Goal: Task Accomplishment & Management: Manage account settings

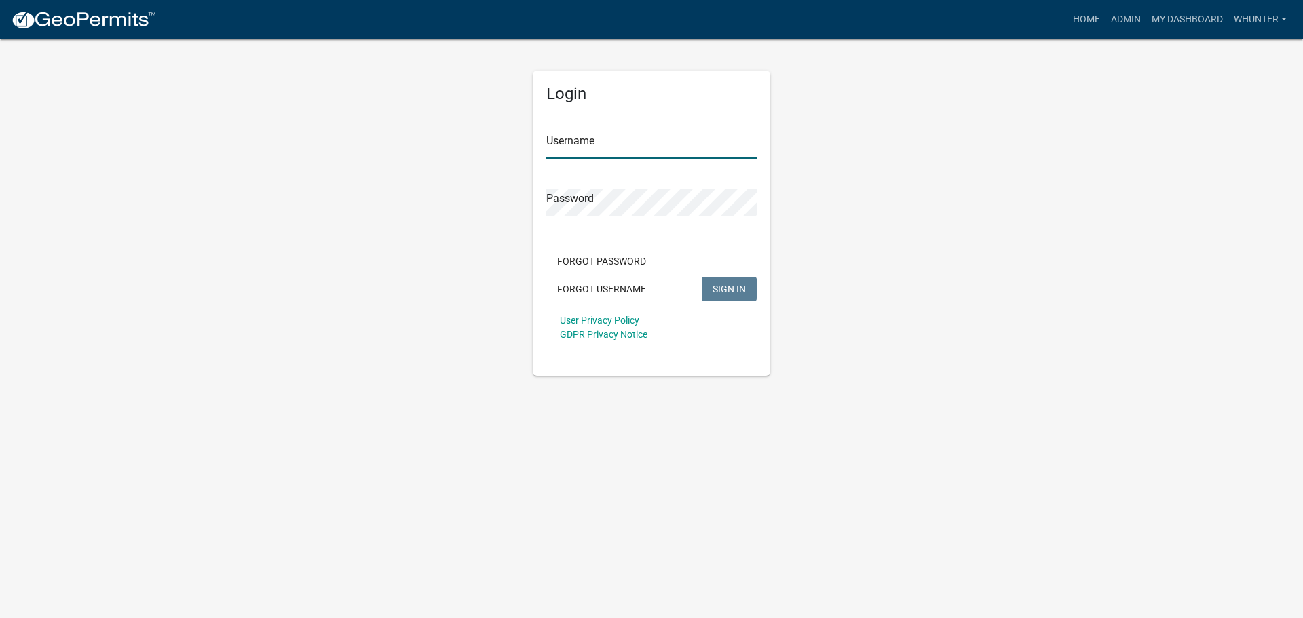
type input "whunter"
click at [740, 292] on span "SIGN IN" at bounding box center [729, 288] width 33 height 11
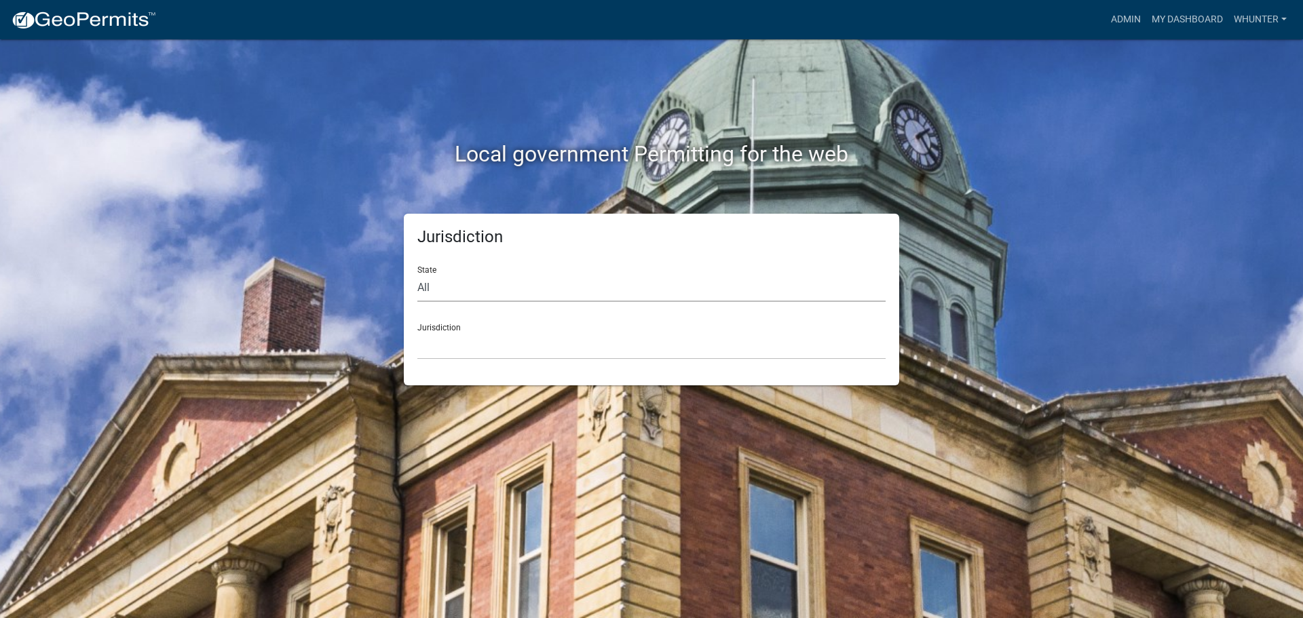
click at [661, 300] on select "All [US_STATE] [US_STATE] [US_STATE] [US_STATE] [US_STATE] [US_STATE] [US_STATE…" at bounding box center [651, 288] width 468 height 28
select select "[US_STATE]"
click at [417, 274] on select "All [US_STATE] [US_STATE] [US_STATE] [US_STATE] [US_STATE] [US_STATE] [US_STATE…" at bounding box center [651, 288] width 468 height 28
drag, startPoint x: 619, startPoint y: 346, endPoint x: 621, endPoint y: 339, distance: 7.7
click at [619, 345] on select "[GEOGRAPHIC_DATA], [US_STATE][PERSON_NAME][GEOGRAPHIC_DATA], [US_STATE][PERSON_…" at bounding box center [651, 346] width 468 height 28
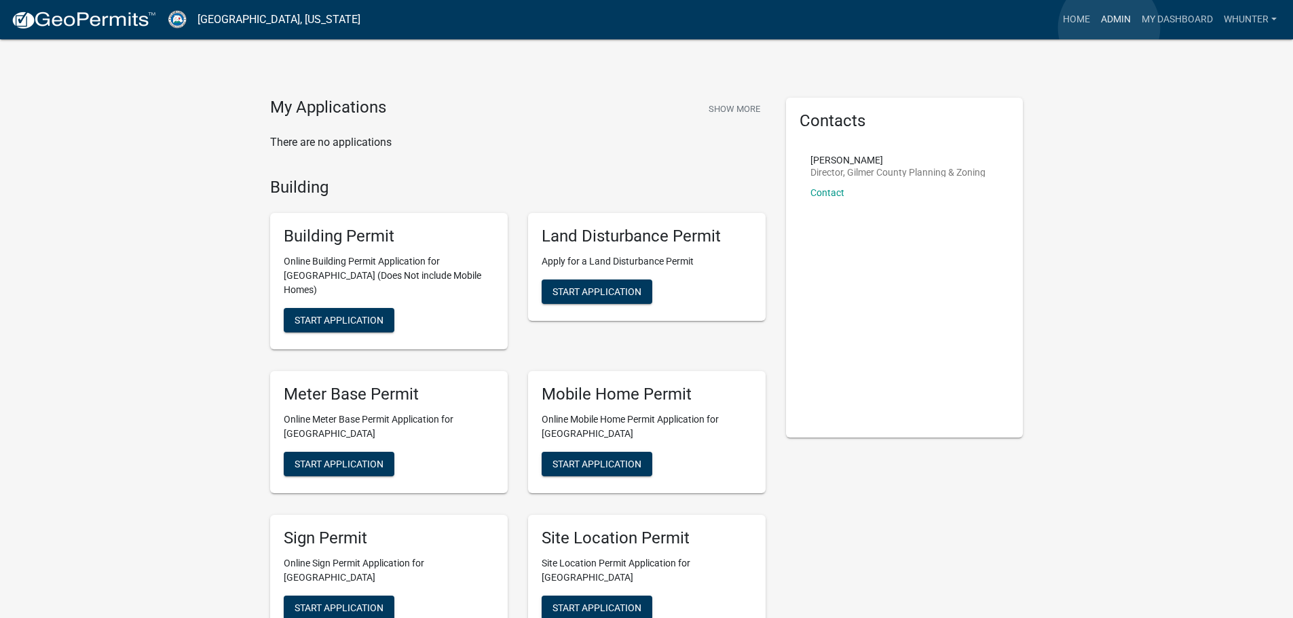
click at [1109, 28] on link "Admin" at bounding box center [1115, 20] width 41 height 26
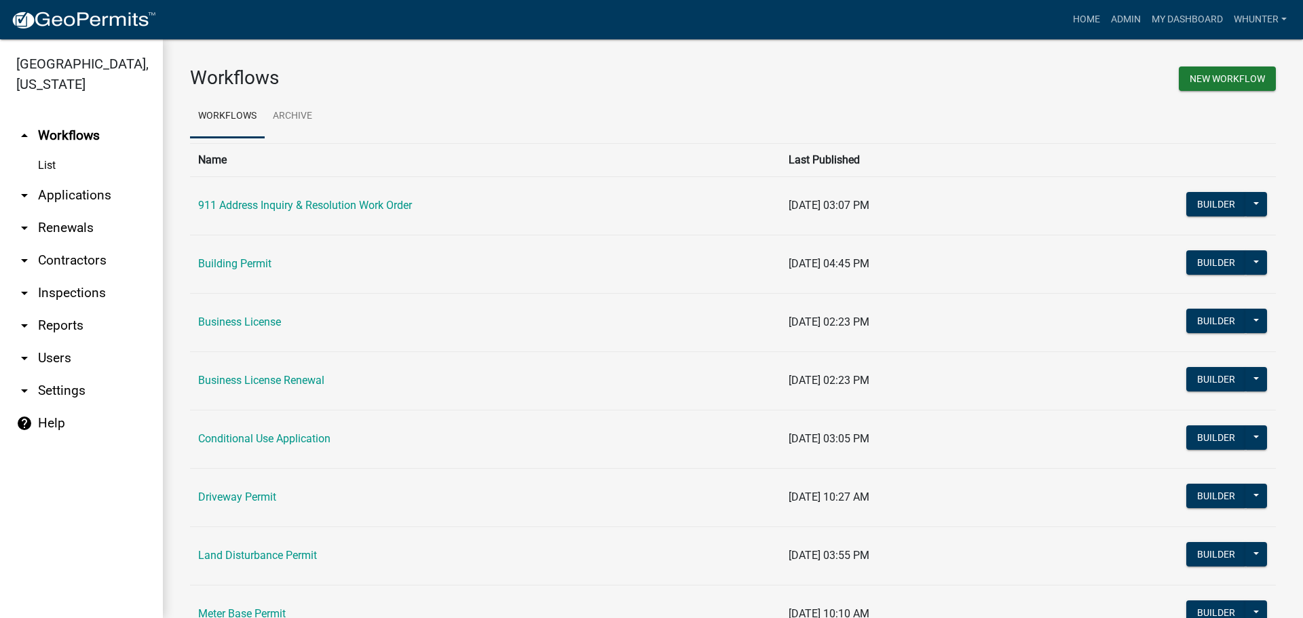
drag, startPoint x: 118, startPoint y: 189, endPoint x: 113, endPoint y: 235, distance: 46.5
click at [117, 189] on link "arrow_drop_down Applications" at bounding box center [81, 195] width 163 height 33
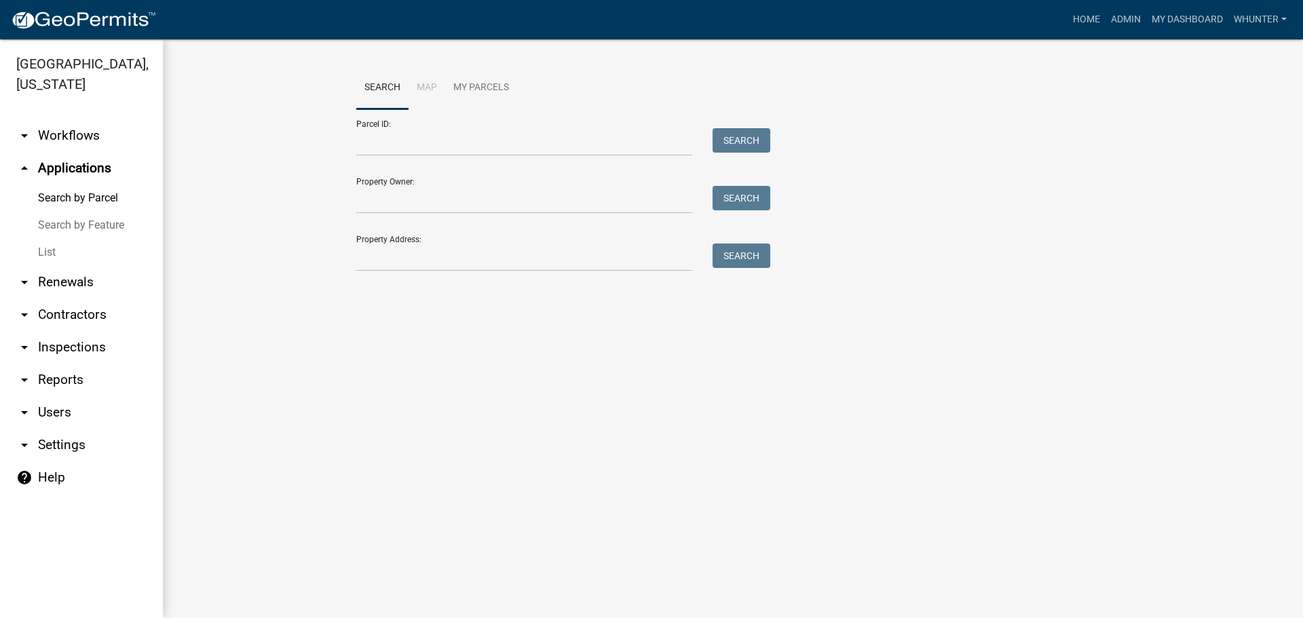
click at [96, 255] on link "List" at bounding box center [81, 252] width 163 height 27
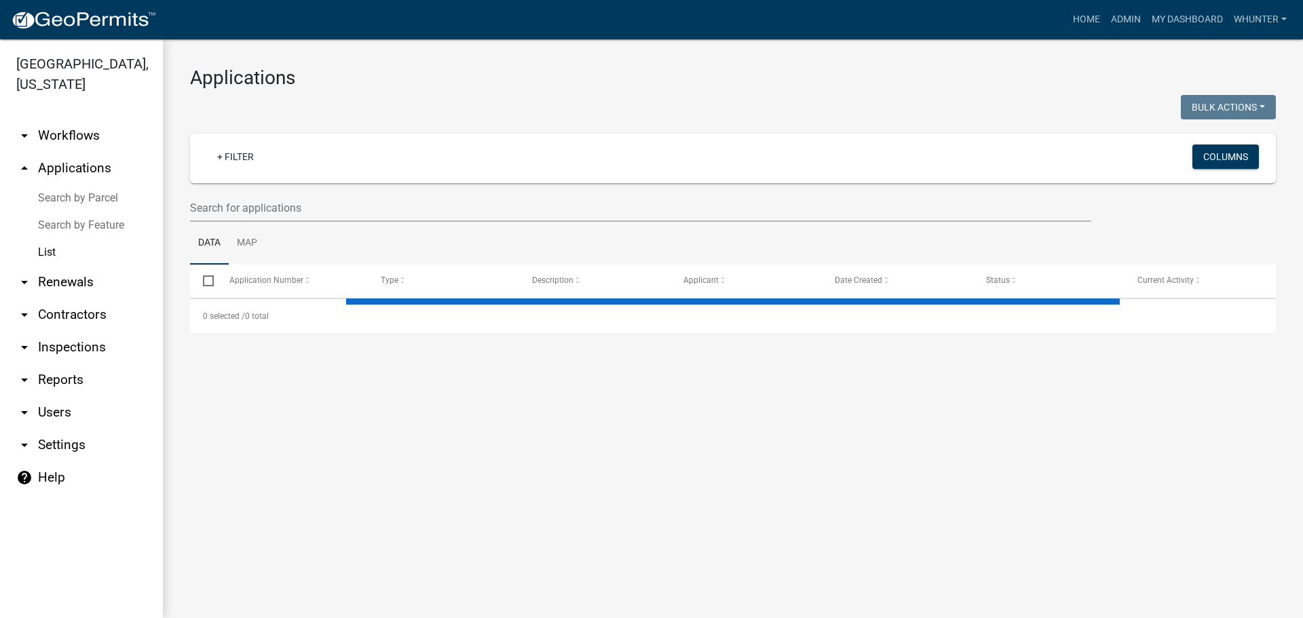
drag, startPoint x: 305, startPoint y: 176, endPoint x: 295, endPoint y: 190, distance: 17.9
click at [305, 175] on div "+ Filter Columns" at bounding box center [733, 159] width 1074 height 50
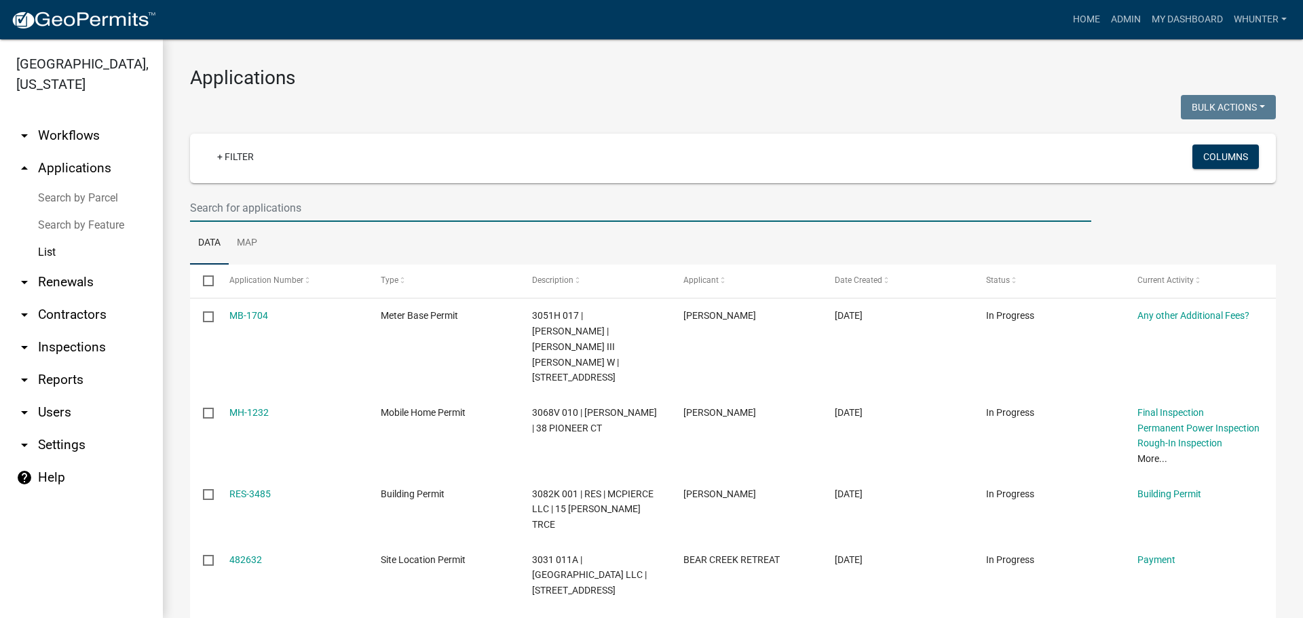
drag, startPoint x: 295, startPoint y: 198, endPoint x: 371, endPoint y: 238, distance: 85.6
click at [298, 200] on input "text" at bounding box center [640, 208] width 901 height 28
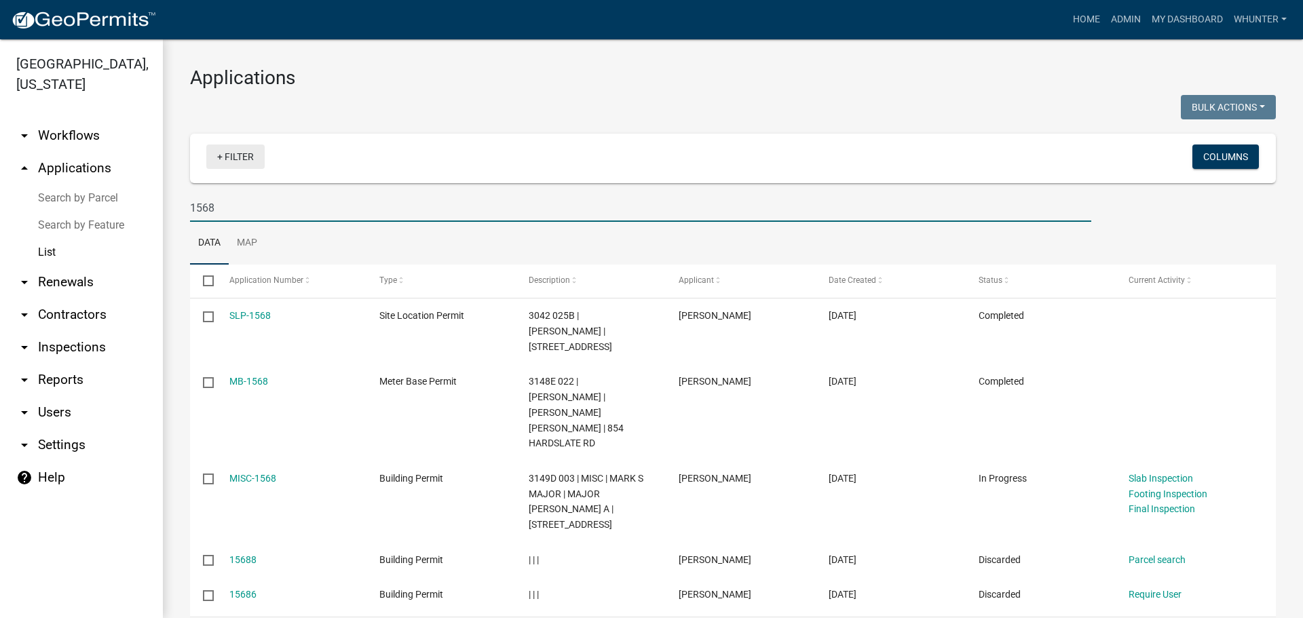
drag, startPoint x: 225, startPoint y: 196, endPoint x: 252, endPoint y: 156, distance: 48.4
click at [56, 187] on div "Gilmer County, Georgia arrow_drop_down Workflows List arrow_drop_up Application…" at bounding box center [651, 328] width 1303 height 579
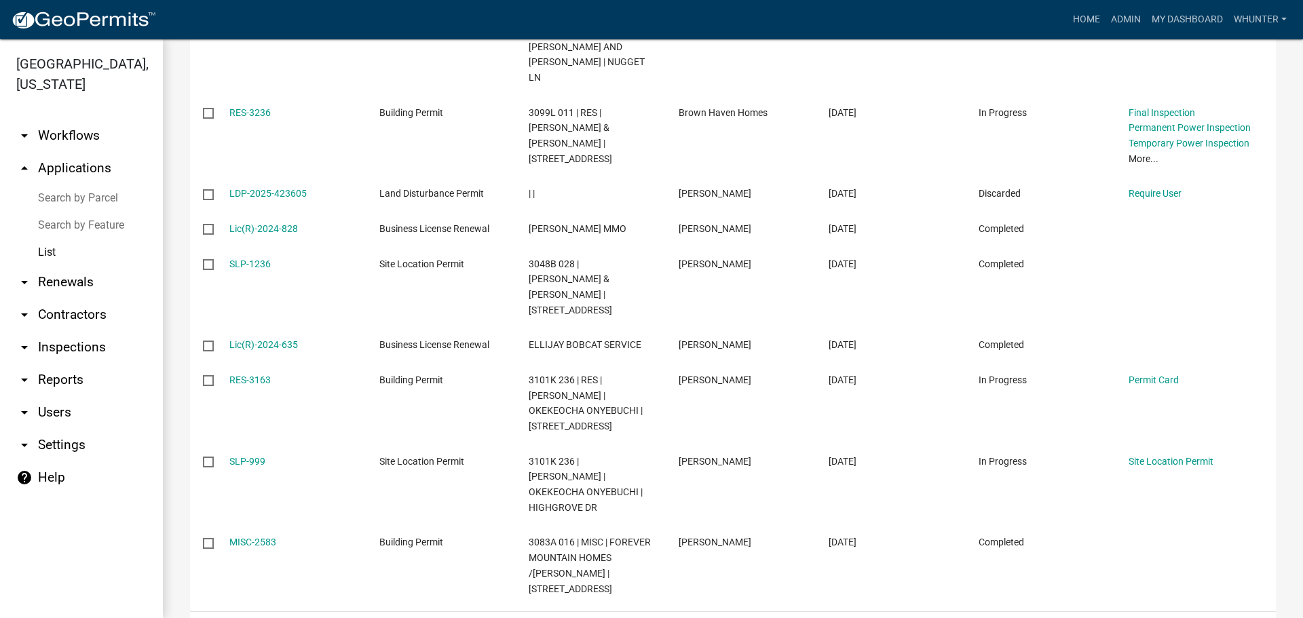
scroll to position [370, 0]
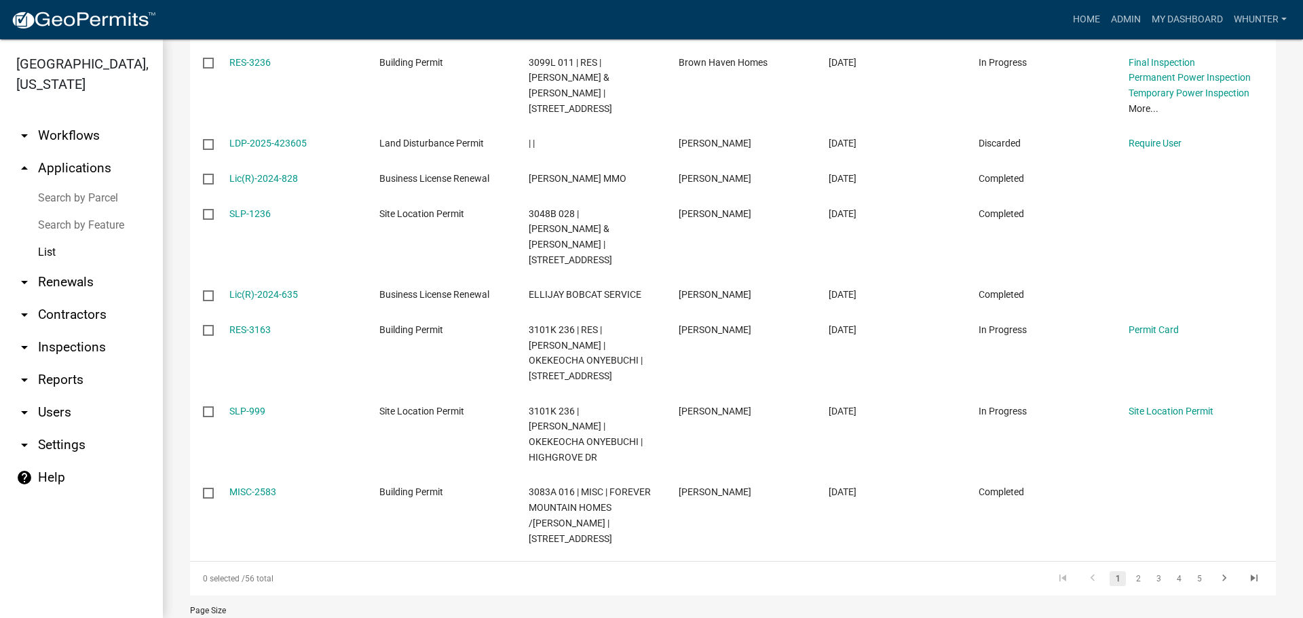
type input "236"
click at [1148, 567] on li "3" at bounding box center [1158, 578] width 20 height 23
click at [1130, 571] on link "2" at bounding box center [1138, 578] width 16 height 15
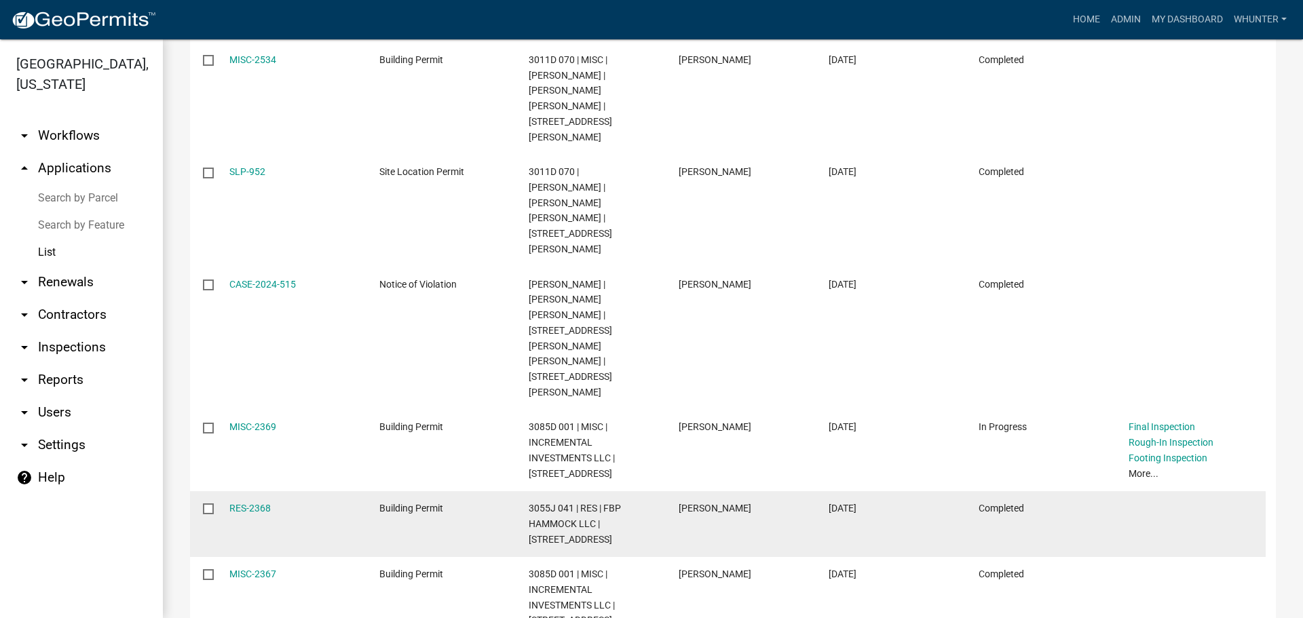
scroll to position [525, 0]
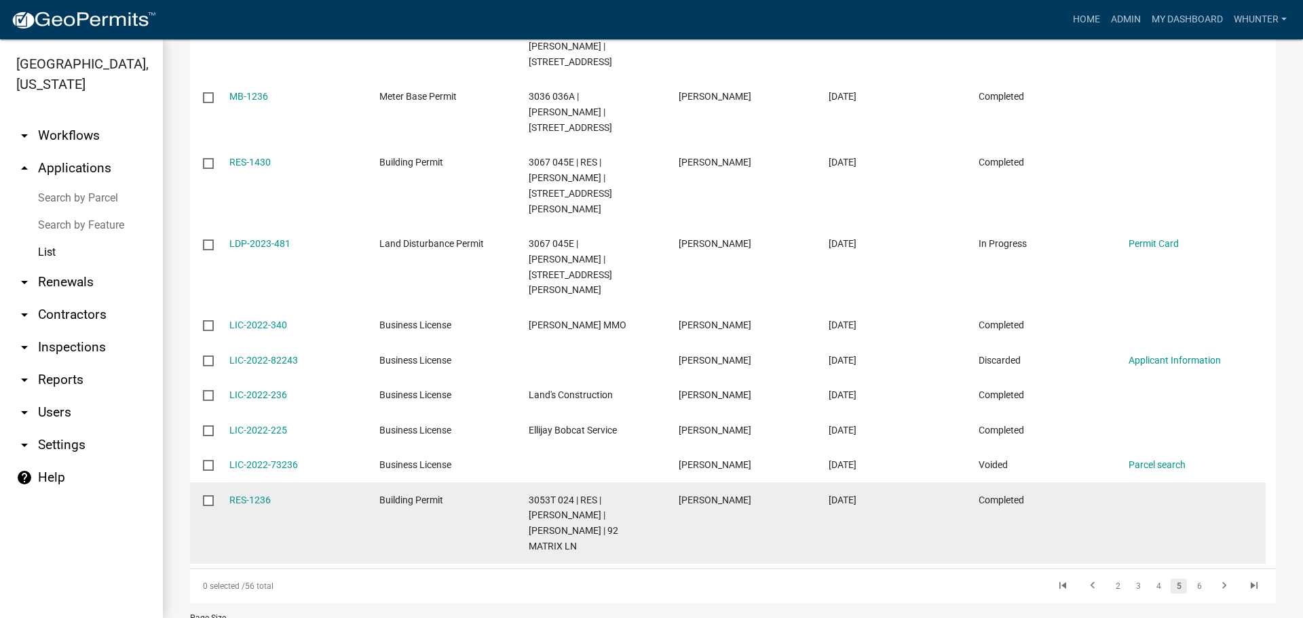
scroll to position [293, 0]
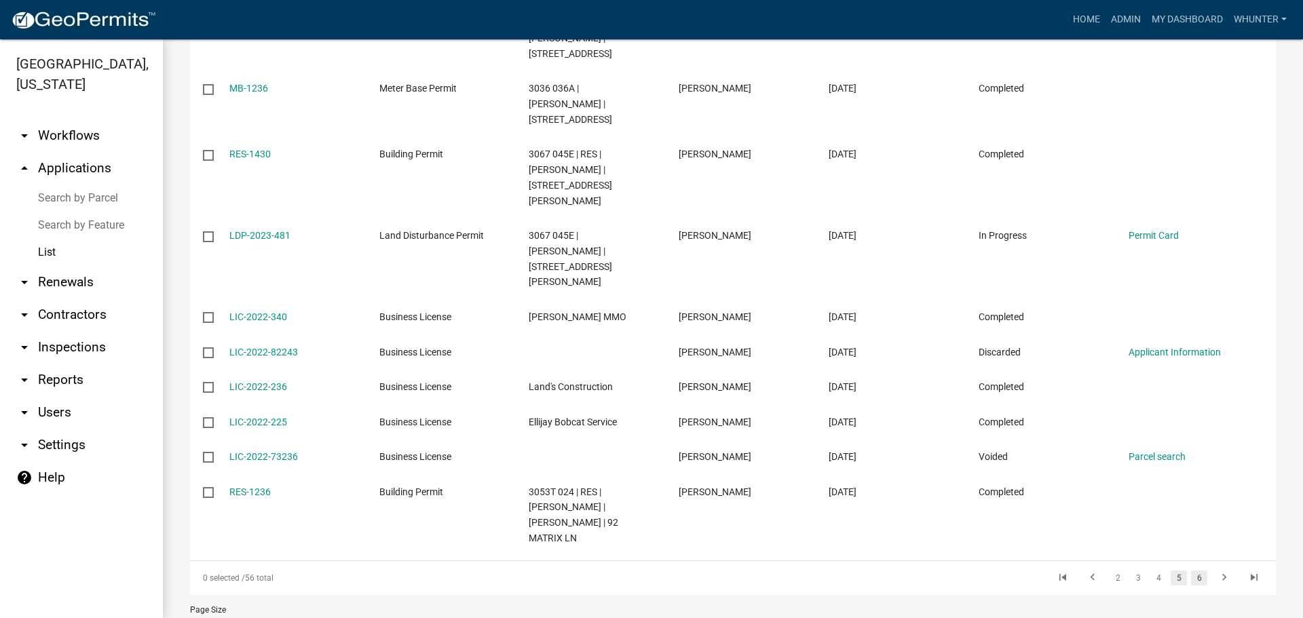
click at [1191, 571] on link "6" at bounding box center [1199, 578] width 16 height 15
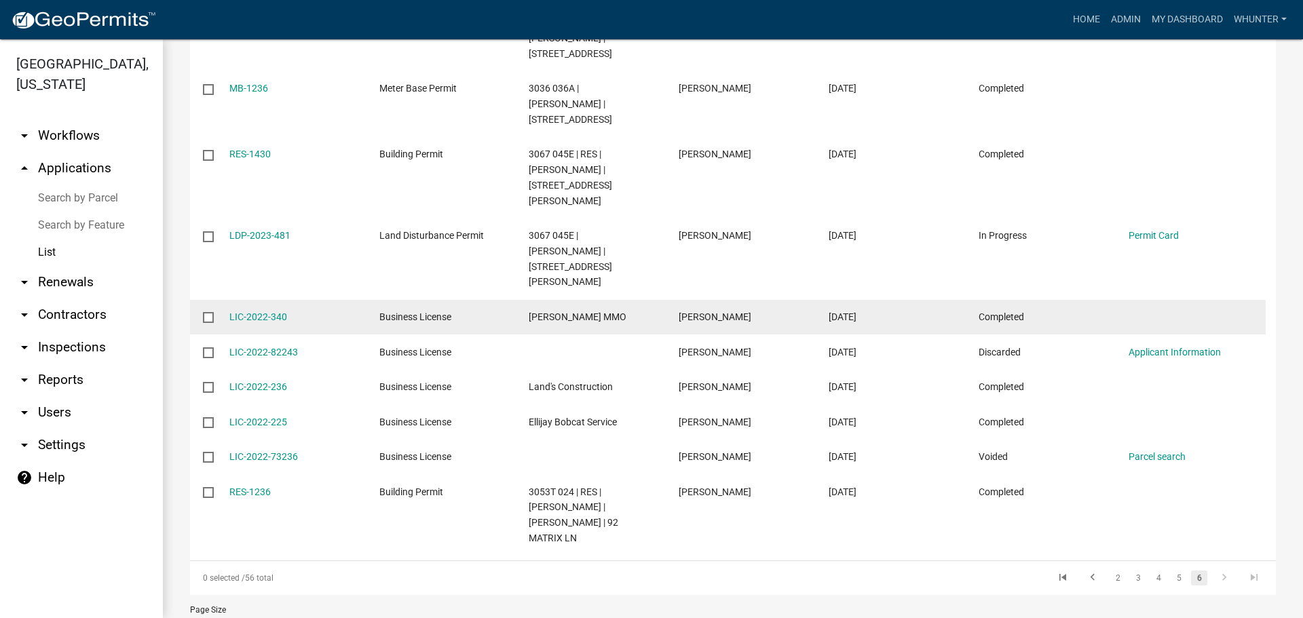
scroll to position [153, 0]
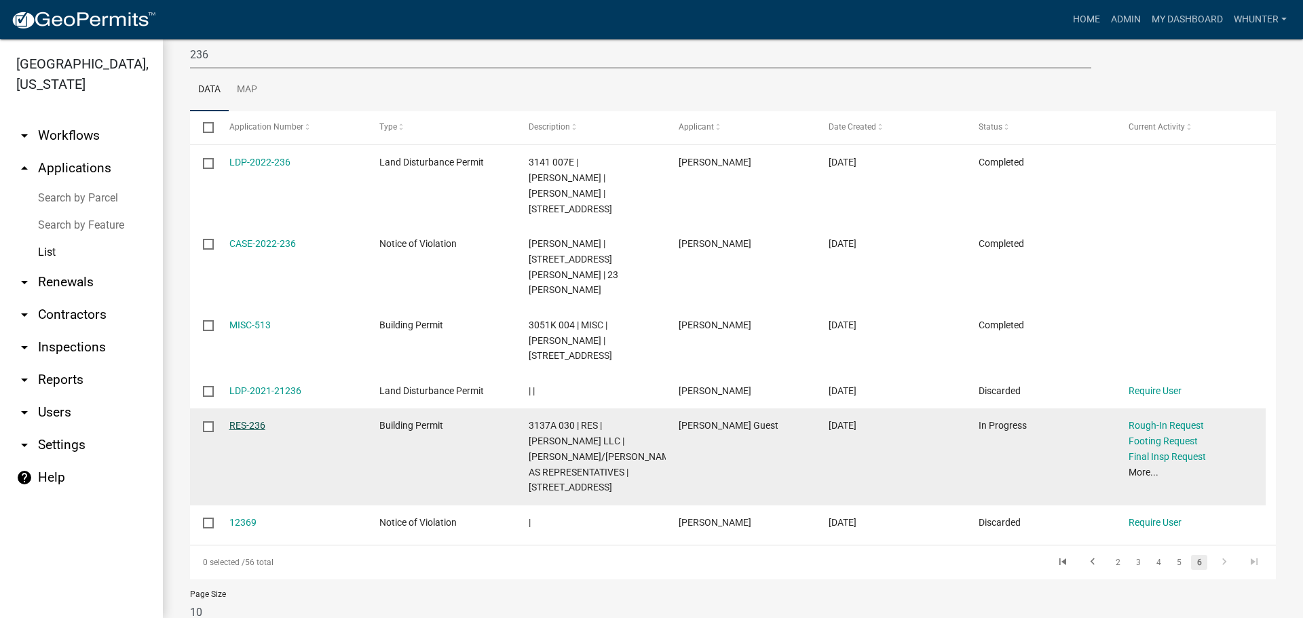
click at [248, 420] on link "RES-236" at bounding box center [247, 425] width 36 height 11
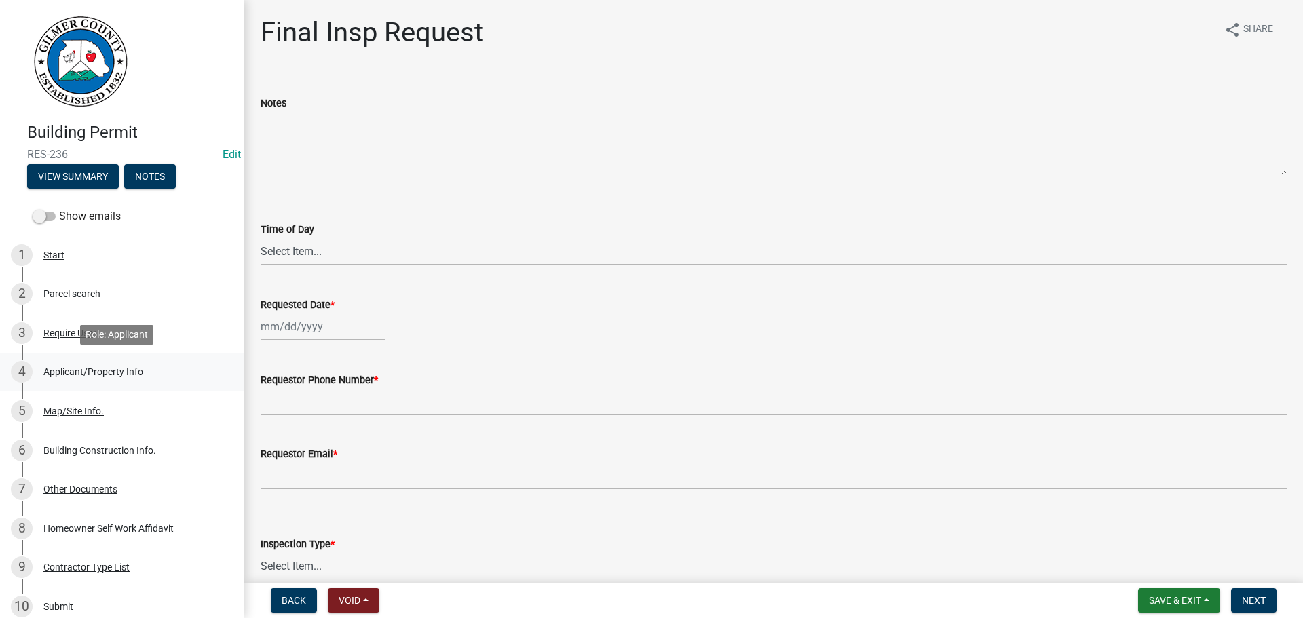
click at [113, 380] on div "4 Applicant/Property Info" at bounding box center [117, 372] width 212 height 22
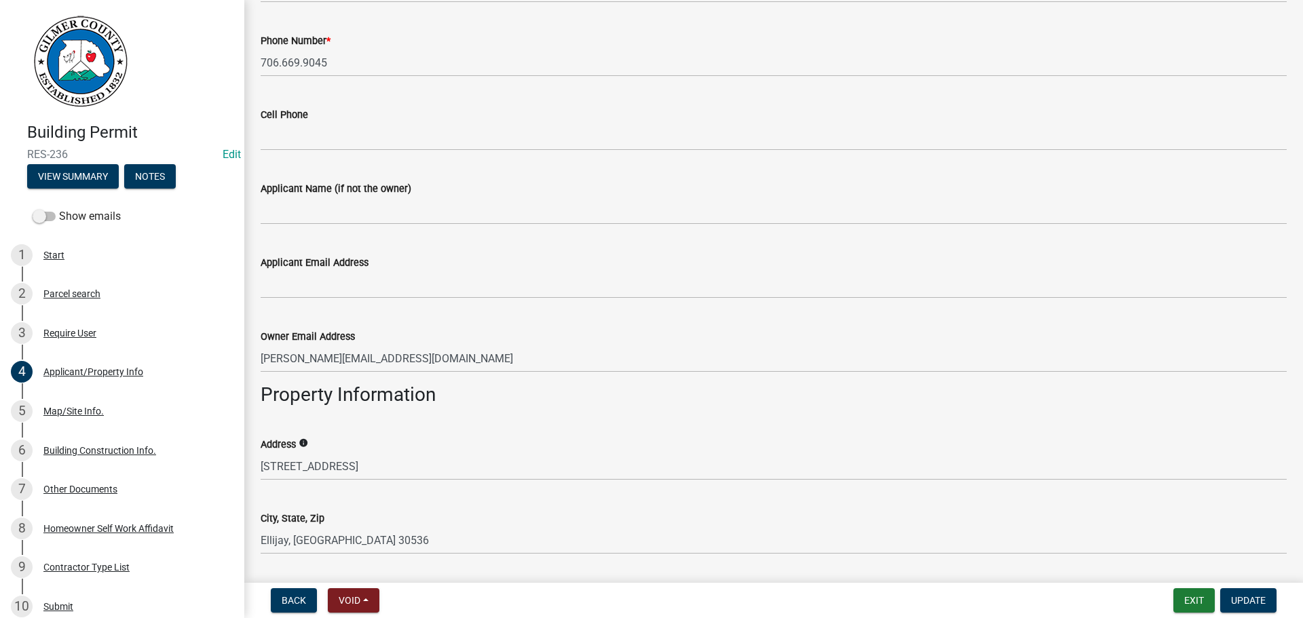
scroll to position [543, 0]
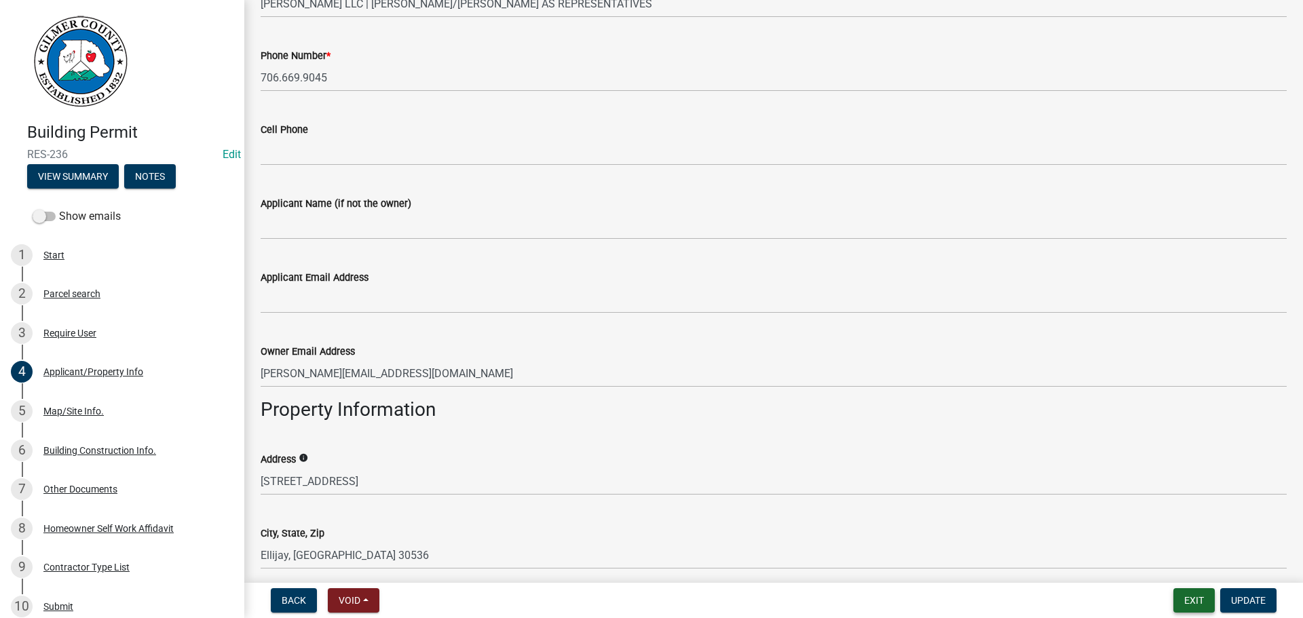
click at [1190, 606] on button "Exit" at bounding box center [1193, 600] width 41 height 24
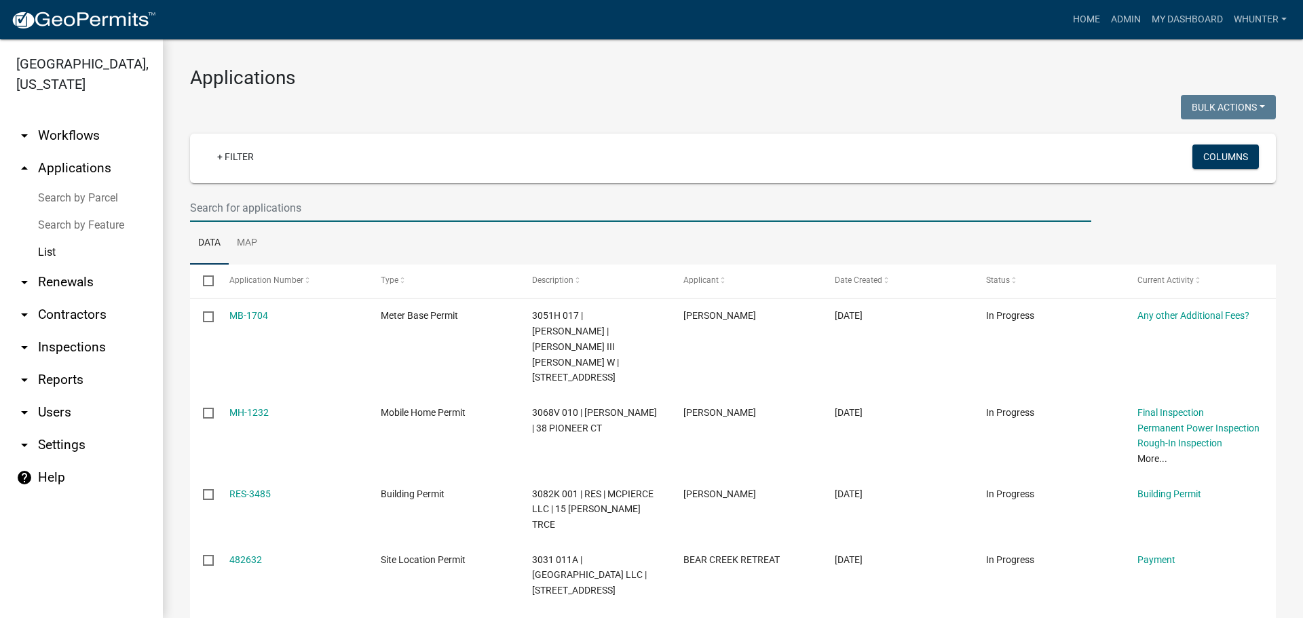
click at [379, 208] on input "text" at bounding box center [640, 208] width 901 height 28
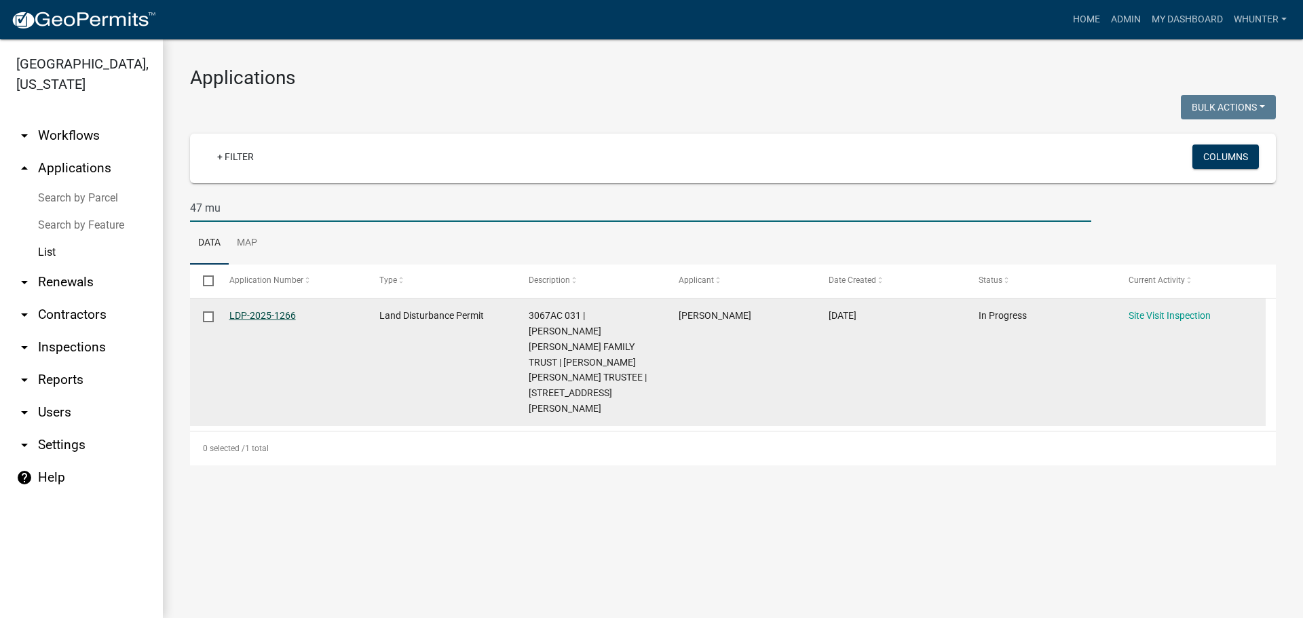
type input "47 mu"
click at [271, 311] on link "LDP-2025-1266" at bounding box center [262, 315] width 67 height 11
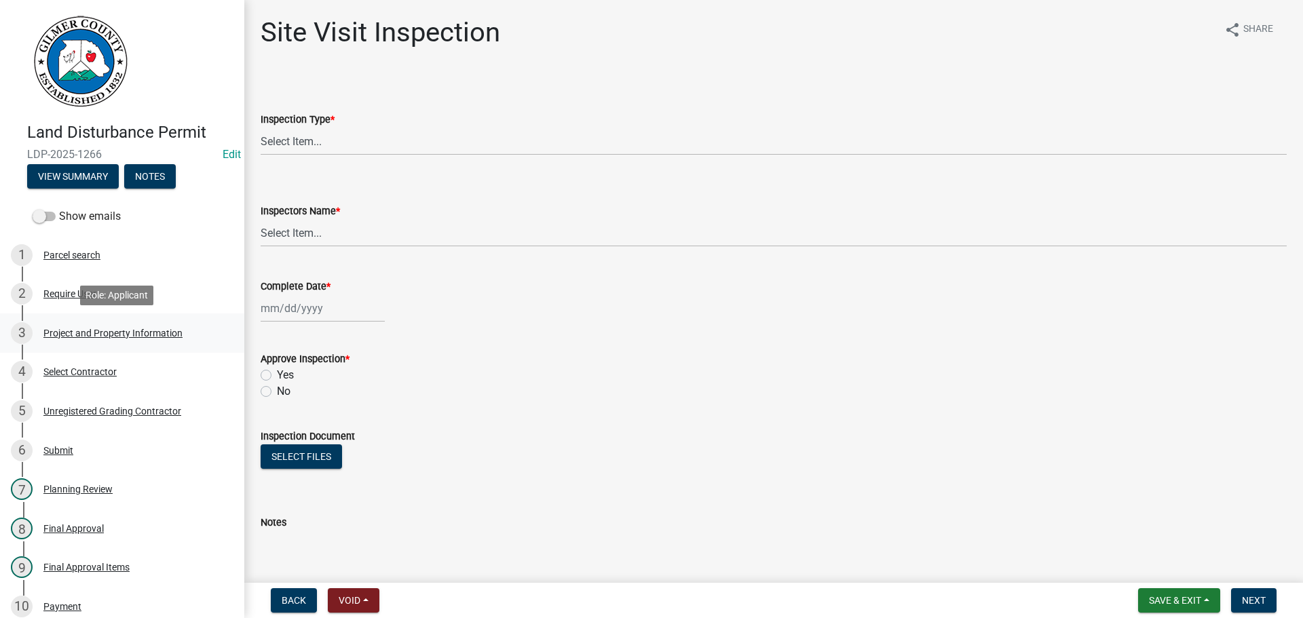
click at [146, 335] on div "Project and Property Information" at bounding box center [112, 333] width 139 height 10
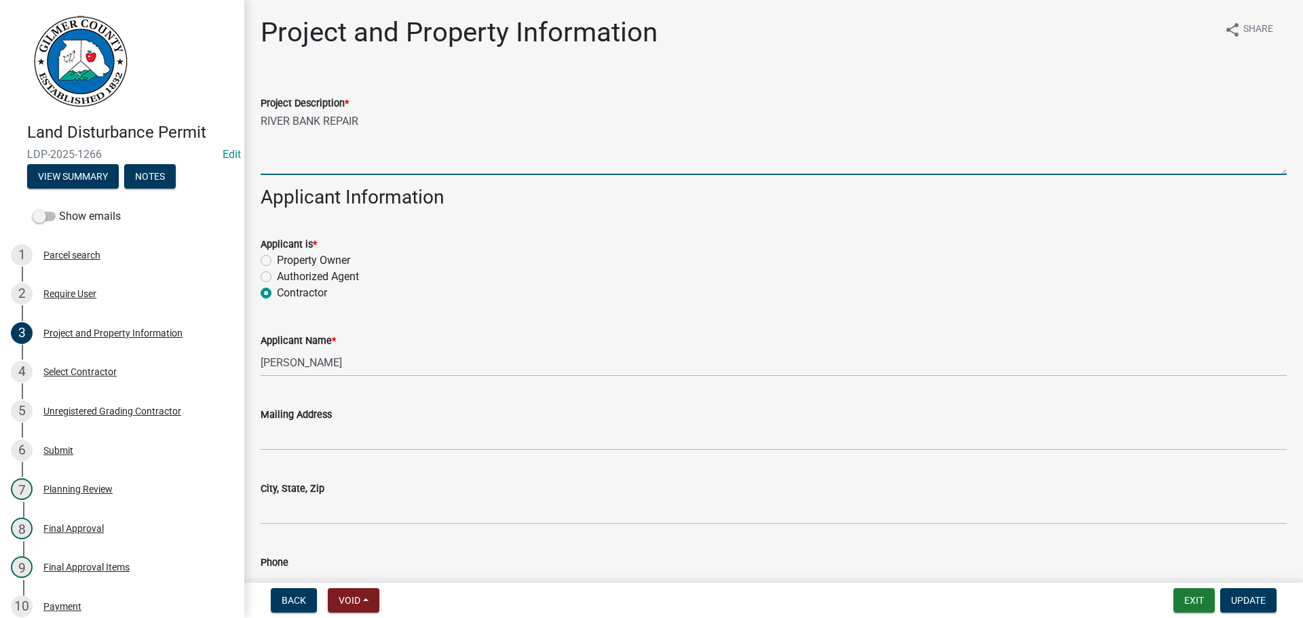
click at [411, 132] on textarea "RIVER BANK REPAIR" at bounding box center [774, 143] width 1026 height 64
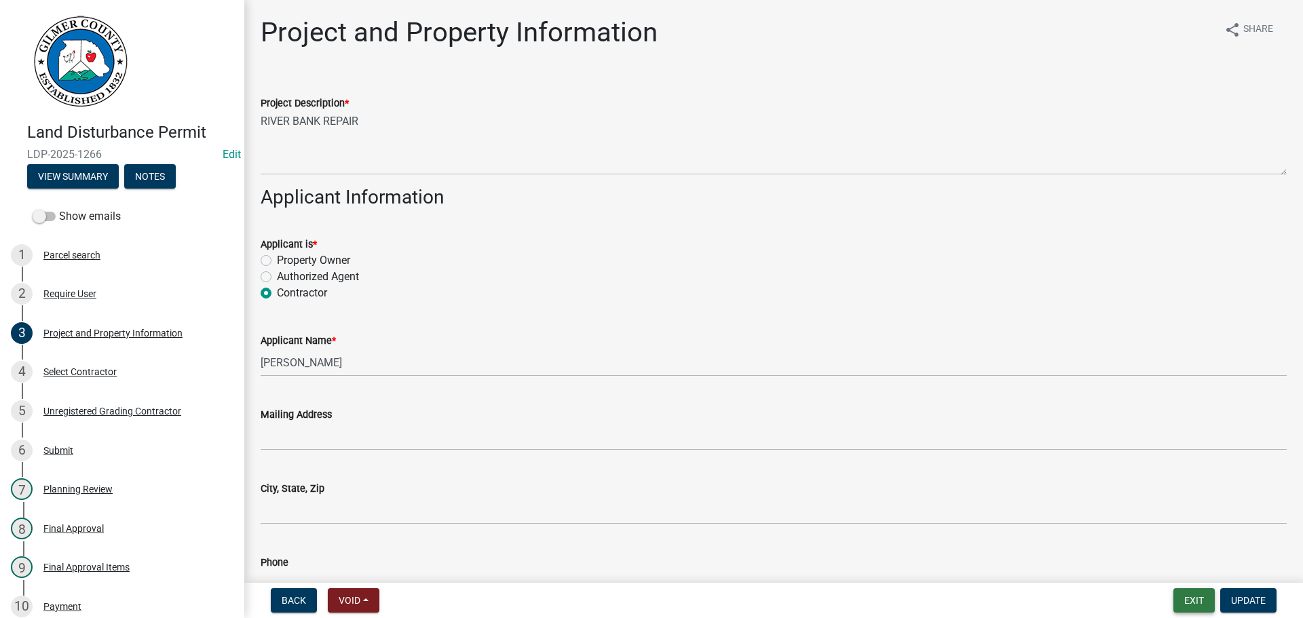
click at [1199, 597] on button "Exit" at bounding box center [1193, 600] width 41 height 24
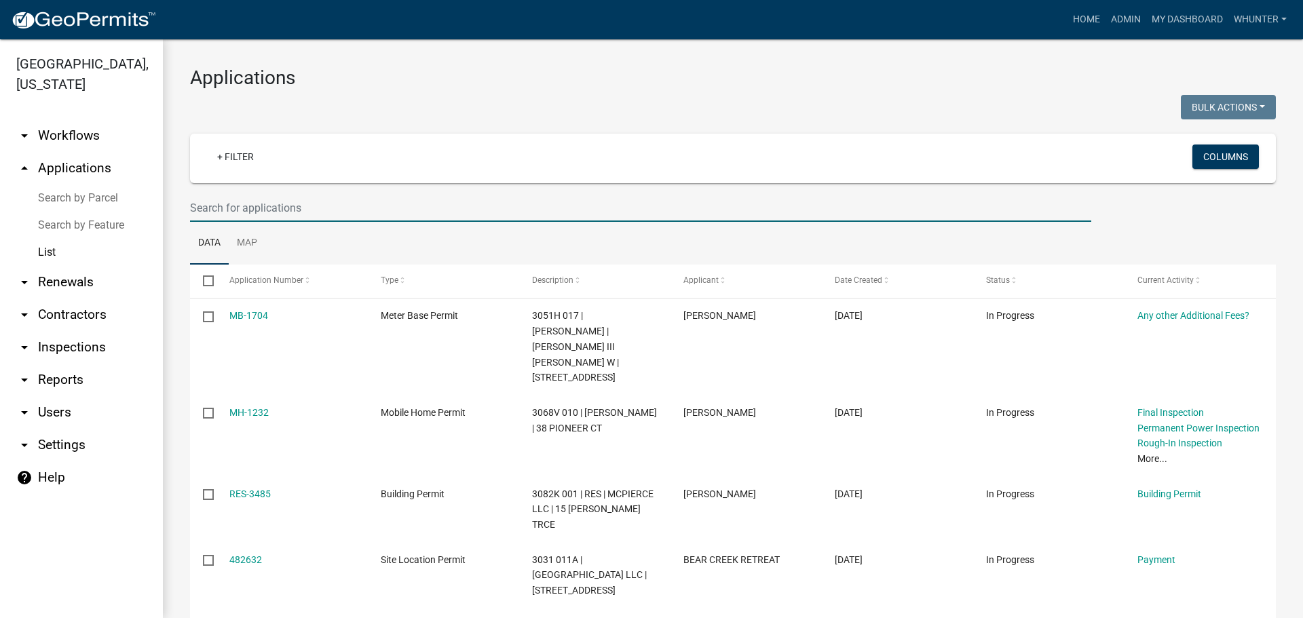
click at [272, 199] on input "text" at bounding box center [640, 208] width 901 height 28
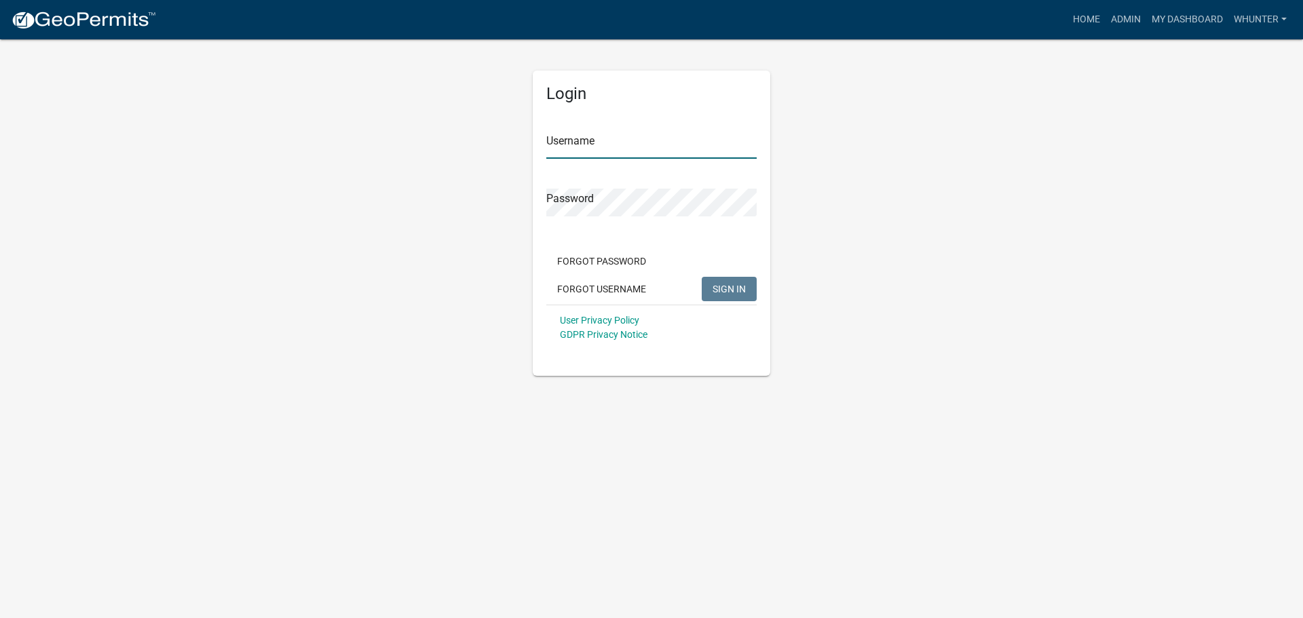
type input "whunter"
click at [738, 297] on button "SIGN IN" at bounding box center [729, 289] width 55 height 24
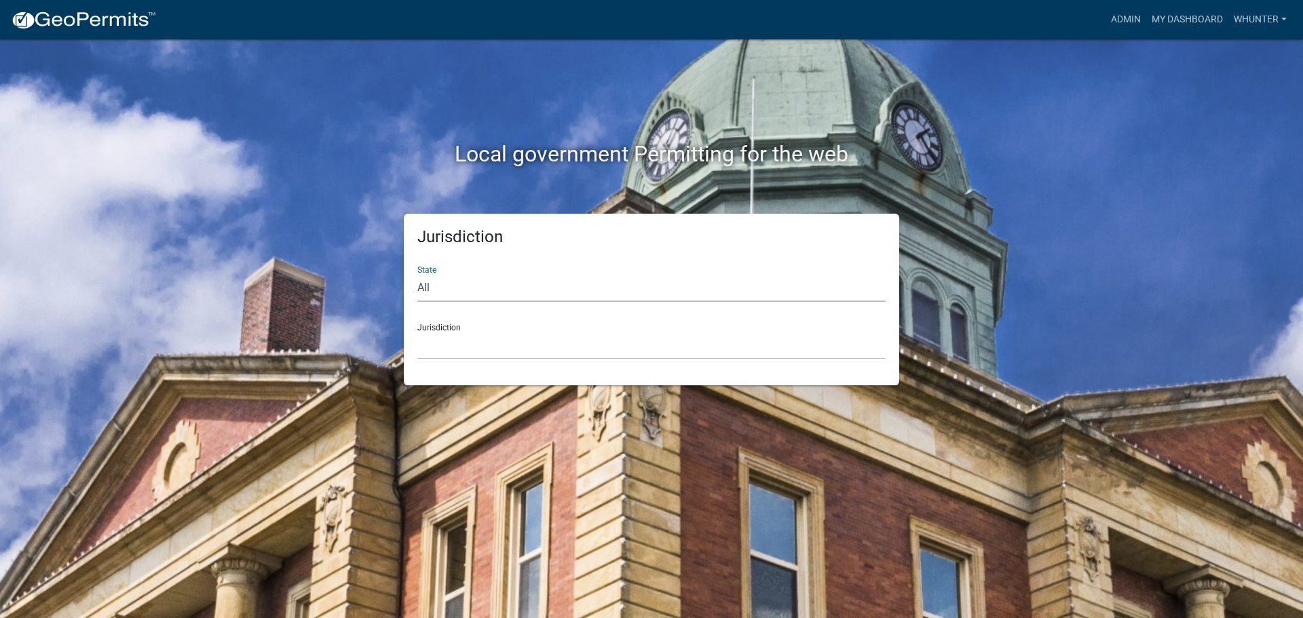
click at [459, 280] on select "All [US_STATE] [US_STATE] [US_STATE] [US_STATE] [US_STATE] [US_STATE] [US_STATE…" at bounding box center [651, 288] width 468 height 28
select select "[US_STATE]"
click at [417, 274] on select "All [US_STATE] [US_STATE] [US_STATE] [US_STATE] [US_STATE] [US_STATE] [US_STATE…" at bounding box center [651, 288] width 468 height 28
click at [466, 344] on select "[GEOGRAPHIC_DATA], [US_STATE][PERSON_NAME][GEOGRAPHIC_DATA], [US_STATE][PERSON_…" at bounding box center [651, 346] width 468 height 28
